Goal: Consume media (video, audio)

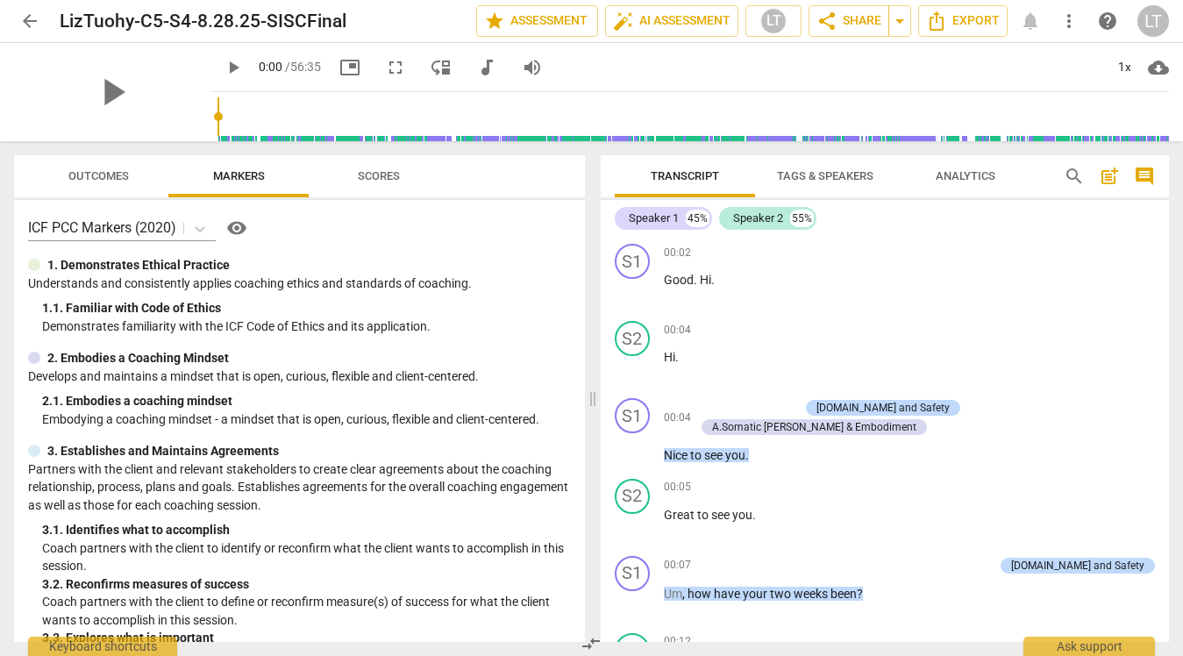
click at [28, 17] on span "arrow_back" at bounding box center [29, 21] width 21 height 21
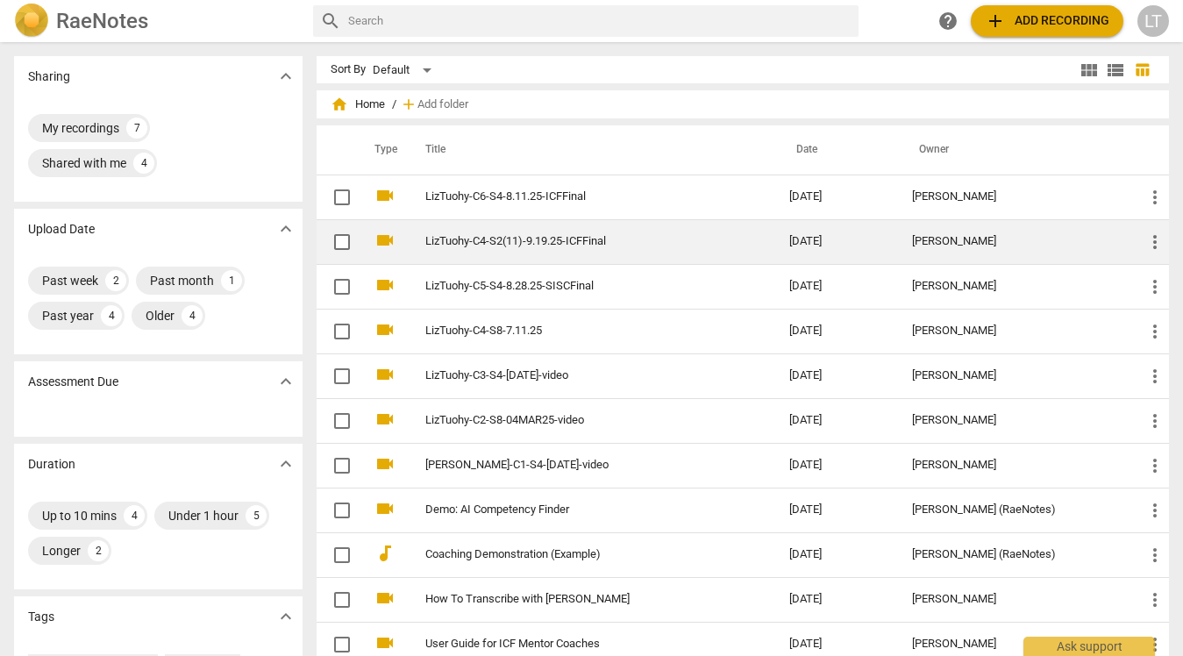
click at [558, 249] on td "LizTuohy-C4-S2(11)-9.19.25-ICFFinal" at bounding box center [589, 241] width 371 height 45
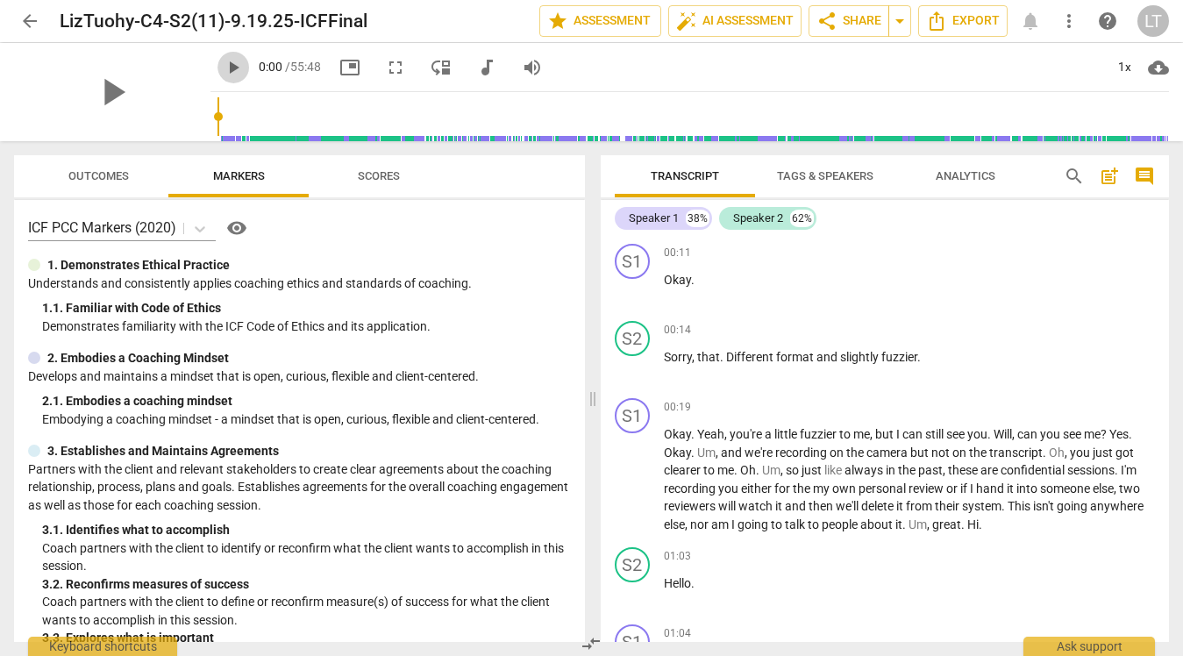
click at [223, 67] on span "play_arrow" at bounding box center [233, 67] width 21 height 21
drag, startPoint x: 197, startPoint y: 117, endPoint x: 595, endPoint y: 132, distance: 397.6
click at [595, 132] on input "range" at bounding box center [693, 117] width 952 height 56
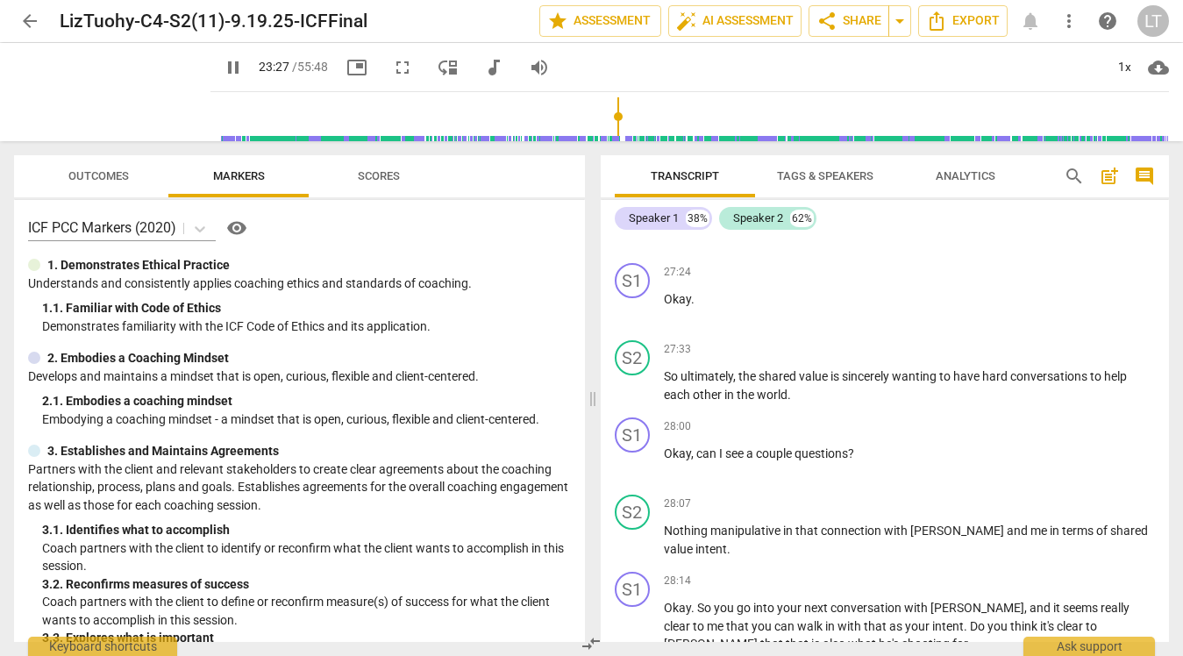
scroll to position [9947, 0]
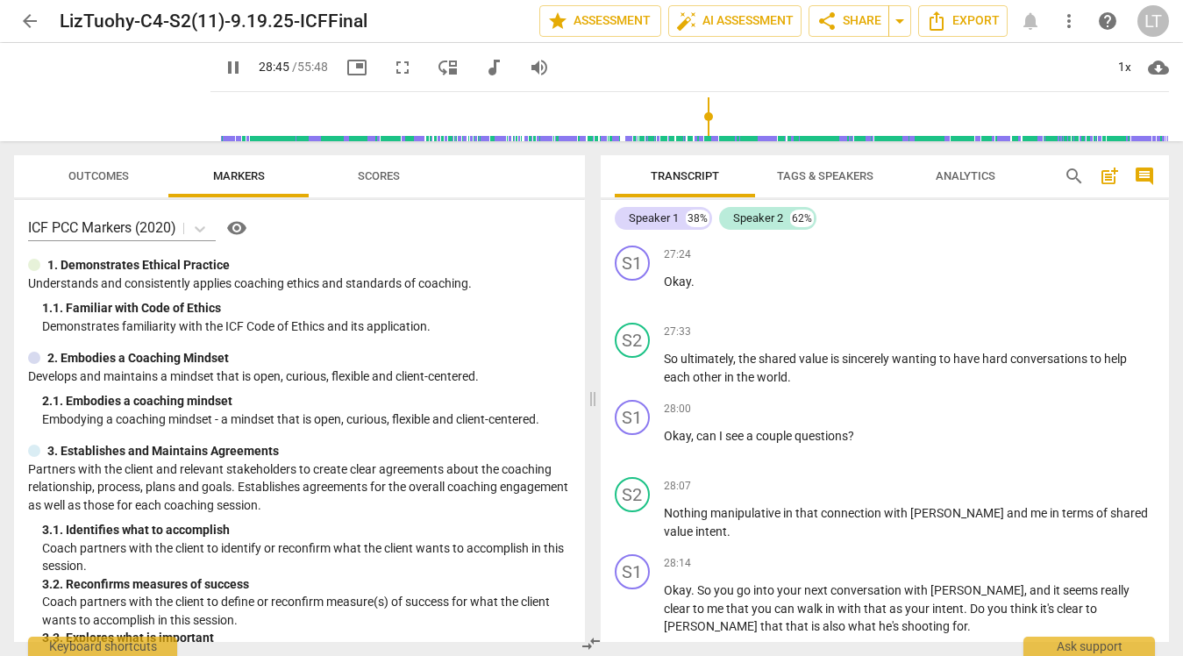
drag, startPoint x: 609, startPoint y: 114, endPoint x: 696, endPoint y: 119, distance: 87.0
click at [696, 119] on input "range" at bounding box center [693, 117] width 952 height 56
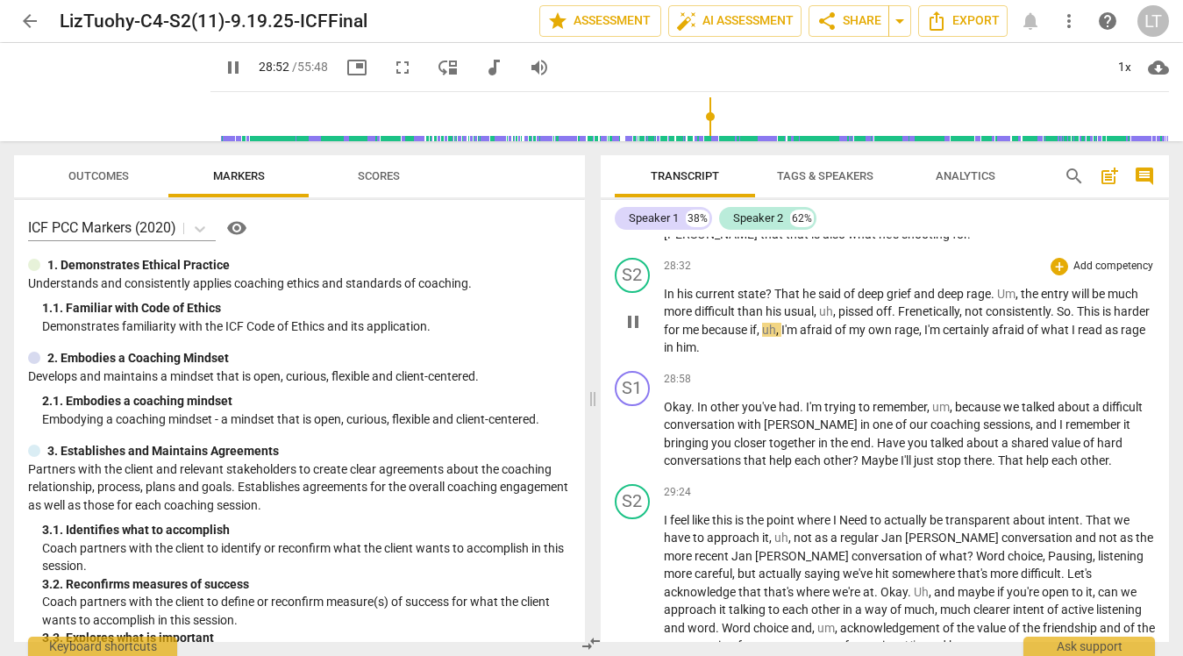
scroll to position [10361, 0]
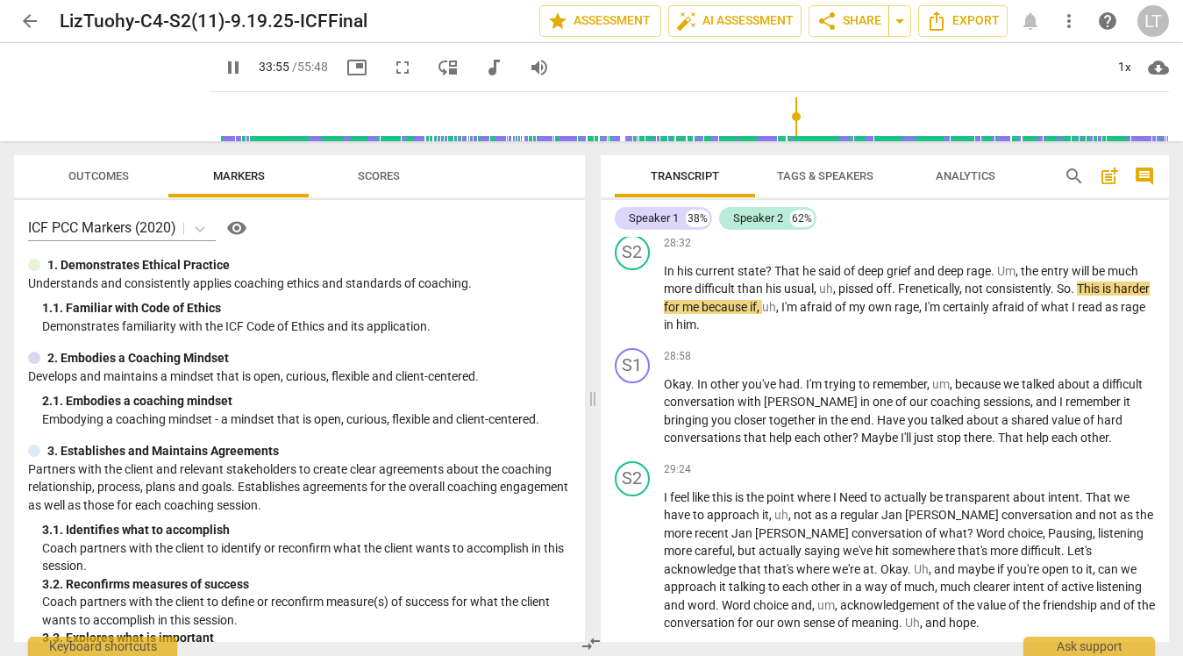
drag, startPoint x: 698, startPoint y: 115, endPoint x: 788, endPoint y: 122, distance: 89.7
click at [788, 122] on input "range" at bounding box center [693, 117] width 952 height 56
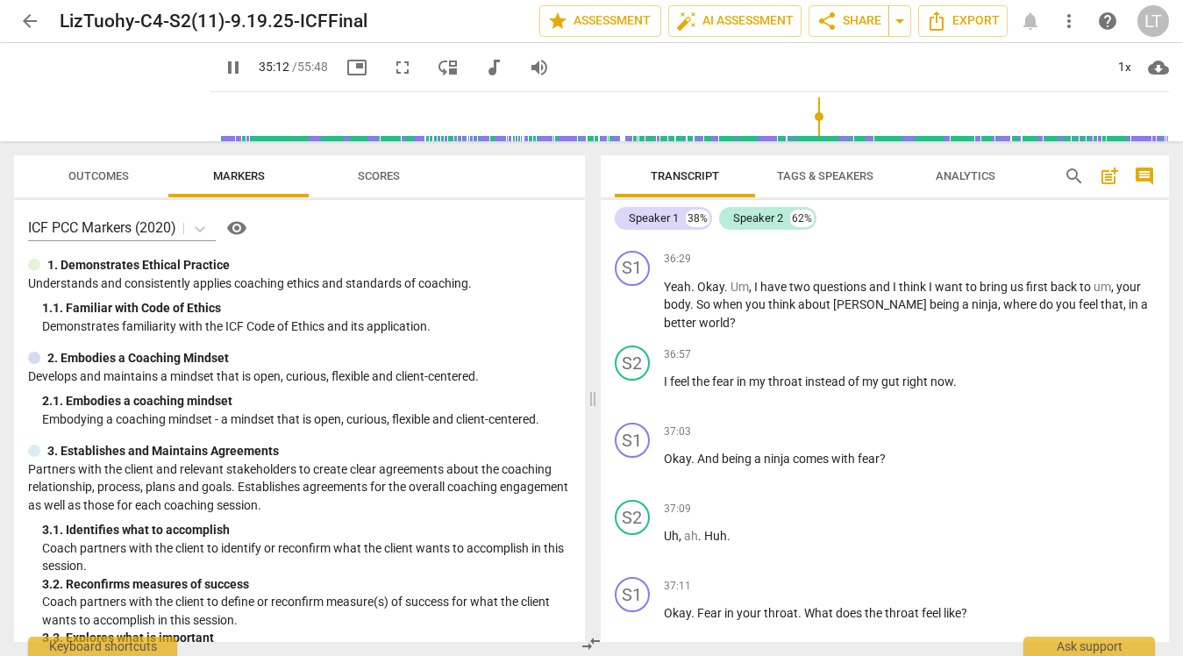
scroll to position [12533, 0]
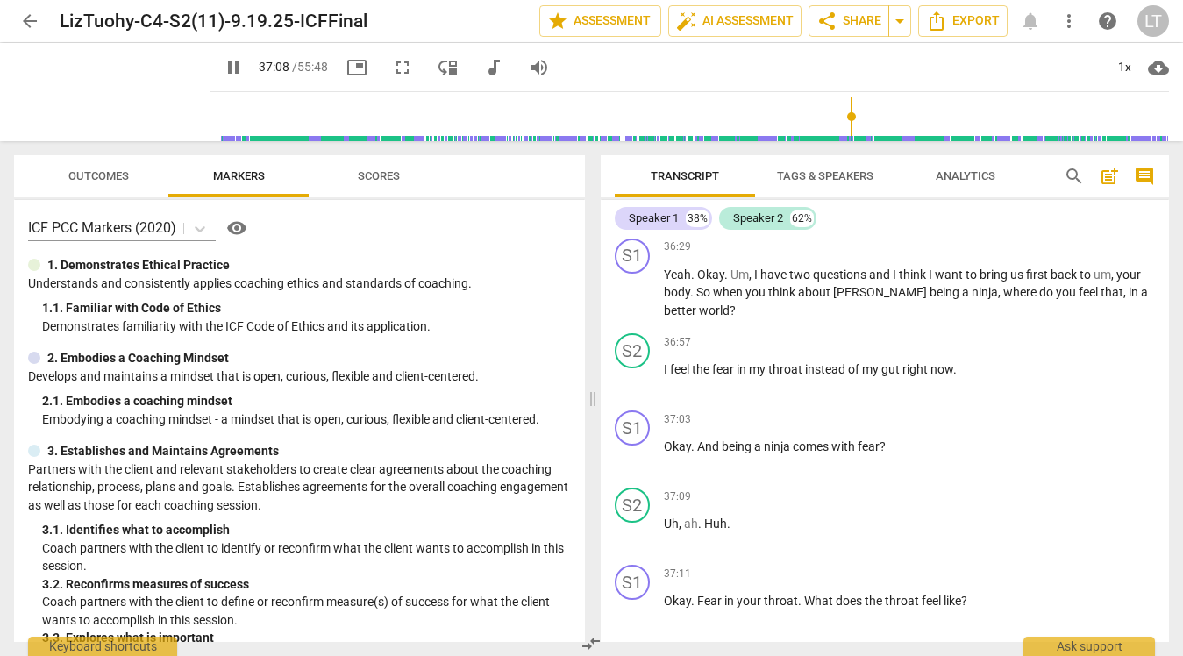
drag, startPoint x: 810, startPoint y: 119, endPoint x: 843, endPoint y: 118, distance: 32.5
click at [843, 118] on input "range" at bounding box center [693, 117] width 952 height 56
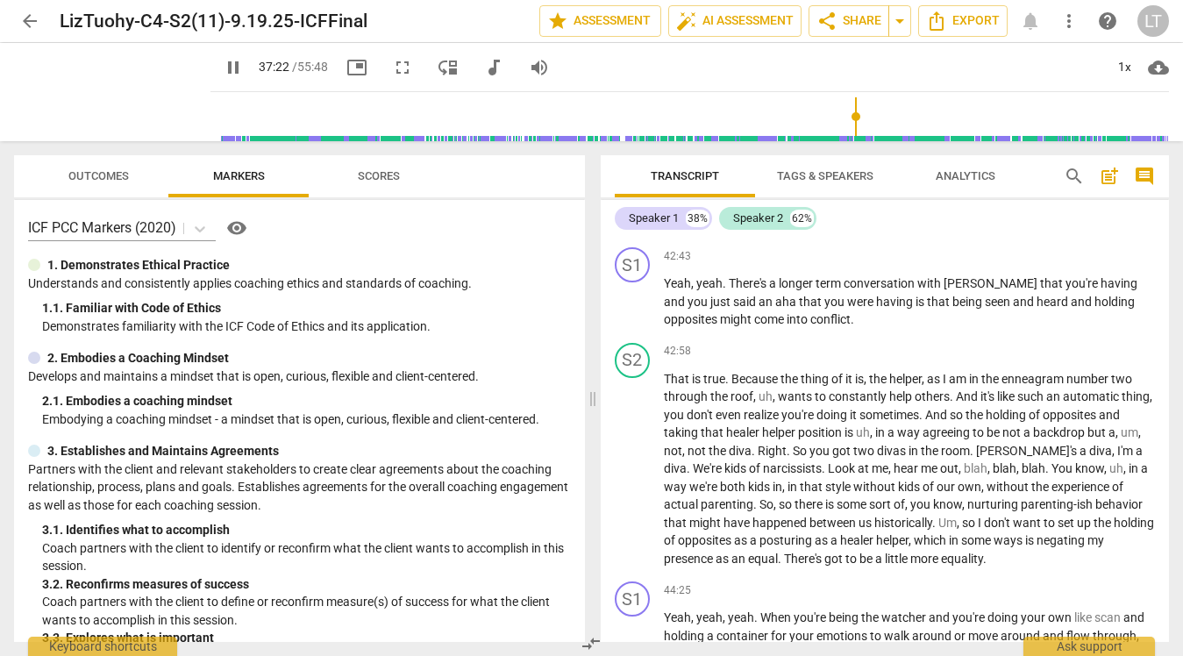
scroll to position [14517, 0]
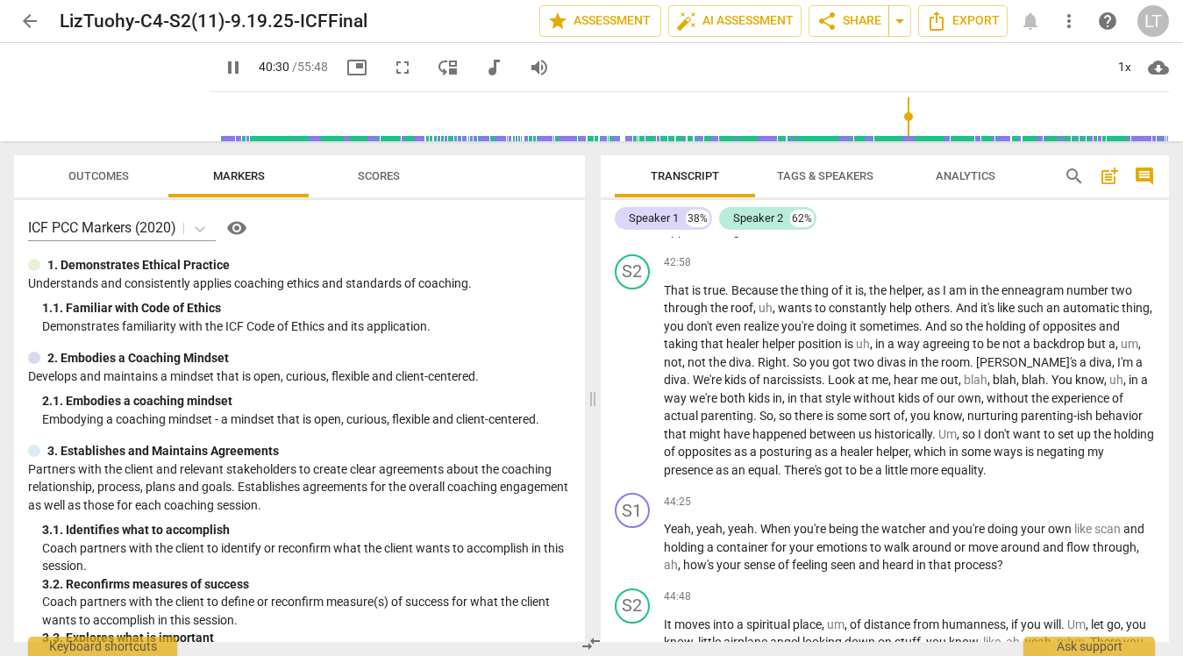
drag, startPoint x: 850, startPoint y: 116, endPoint x: 907, endPoint y: 118, distance: 57.0
click at [907, 118] on input "range" at bounding box center [693, 117] width 952 height 56
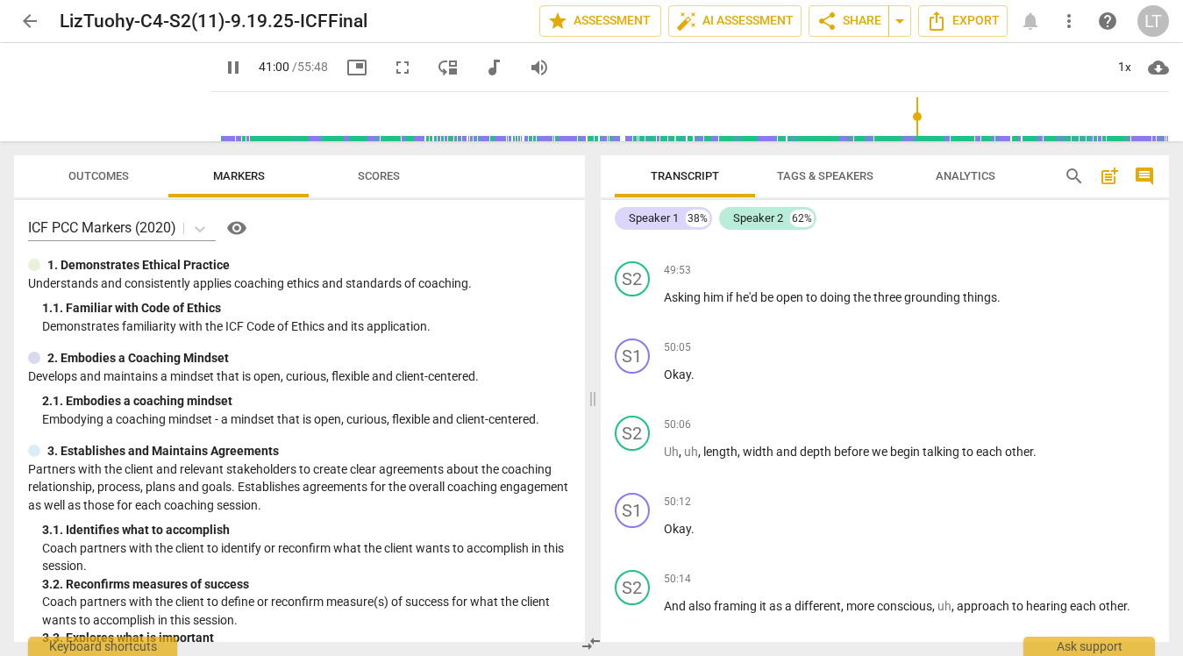
scroll to position [16507, 0]
drag, startPoint x: 914, startPoint y: 111, endPoint x: 956, endPoint y: 111, distance: 42.1
click at [956, 111] on input "range" at bounding box center [693, 117] width 952 height 56
drag, startPoint x: 956, startPoint y: 111, endPoint x: 1030, endPoint y: 111, distance: 73.7
click at [1030, 110] on input "range" at bounding box center [693, 117] width 952 height 56
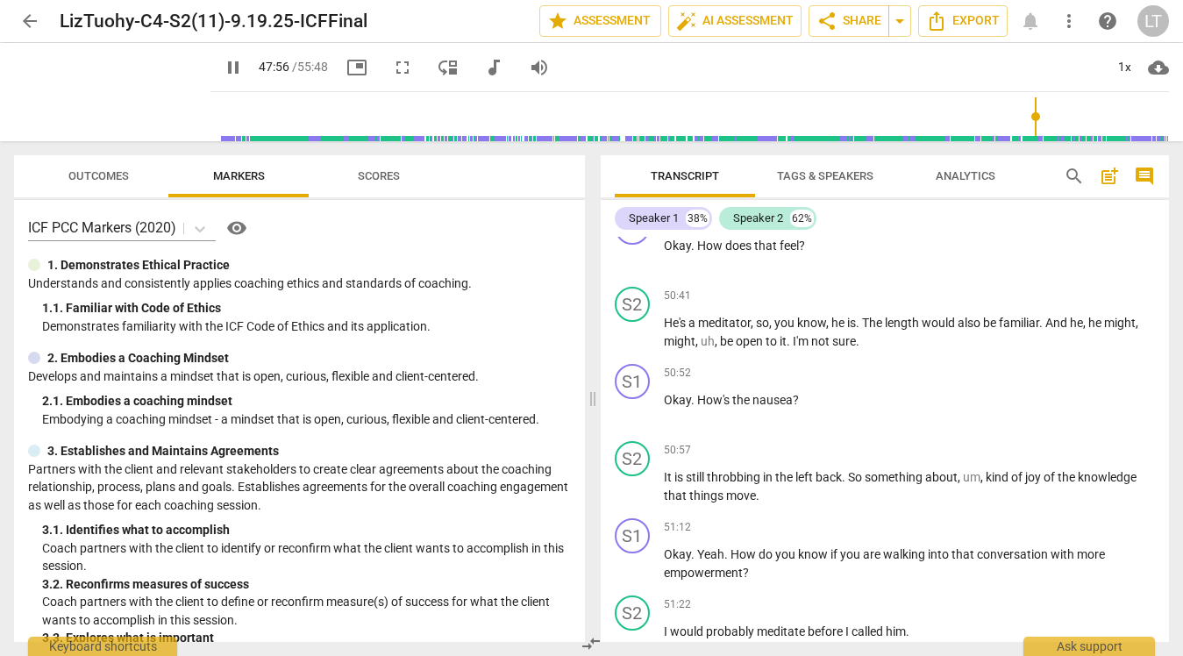
scroll to position [16947, 0]
click at [223, 65] on span "pause" at bounding box center [233, 67] width 21 height 21
type input "2879"
